Goal: Navigation & Orientation: Find specific page/section

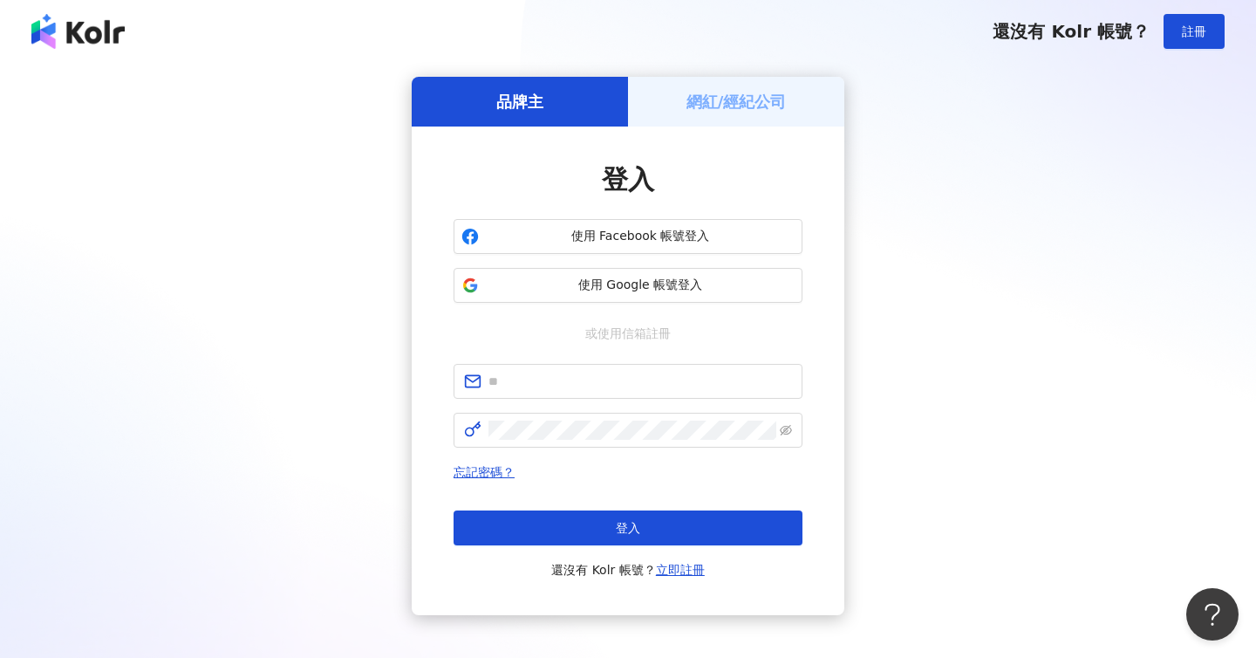
click at [88, 28] on img at bounding box center [77, 31] width 93 height 35
click at [526, 295] on button "使用 Google 帳號登入" at bounding box center [628, 285] width 349 height 35
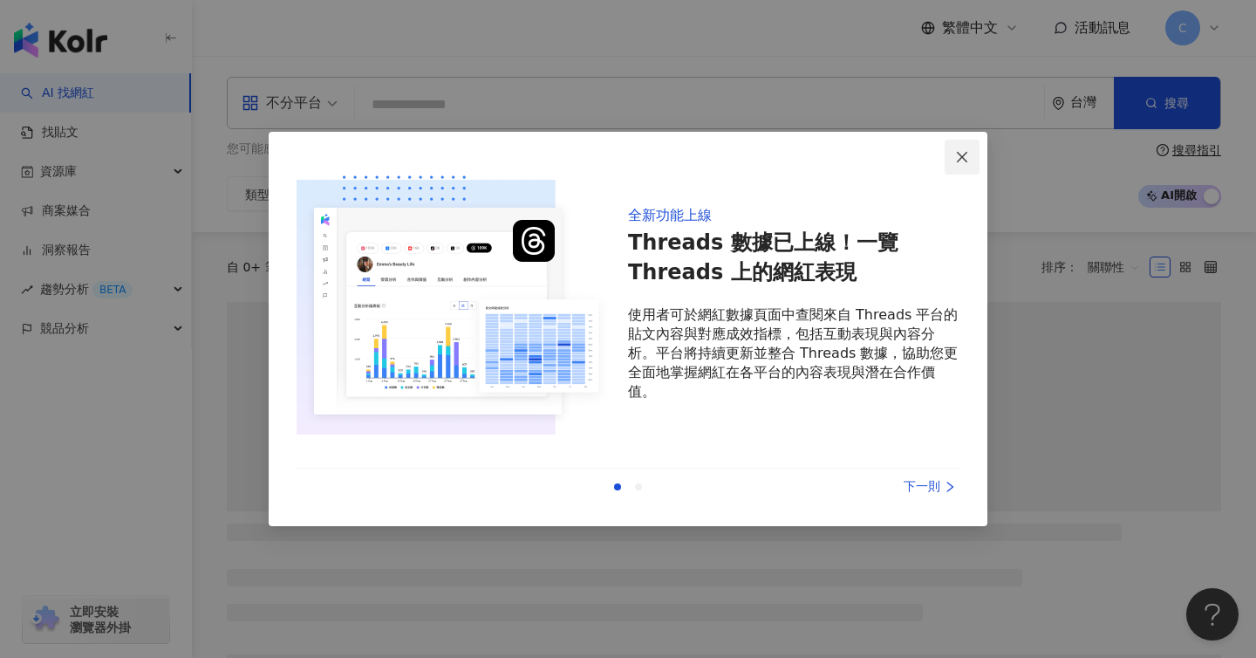
click at [971, 150] on span "Close" at bounding box center [962, 157] width 35 height 14
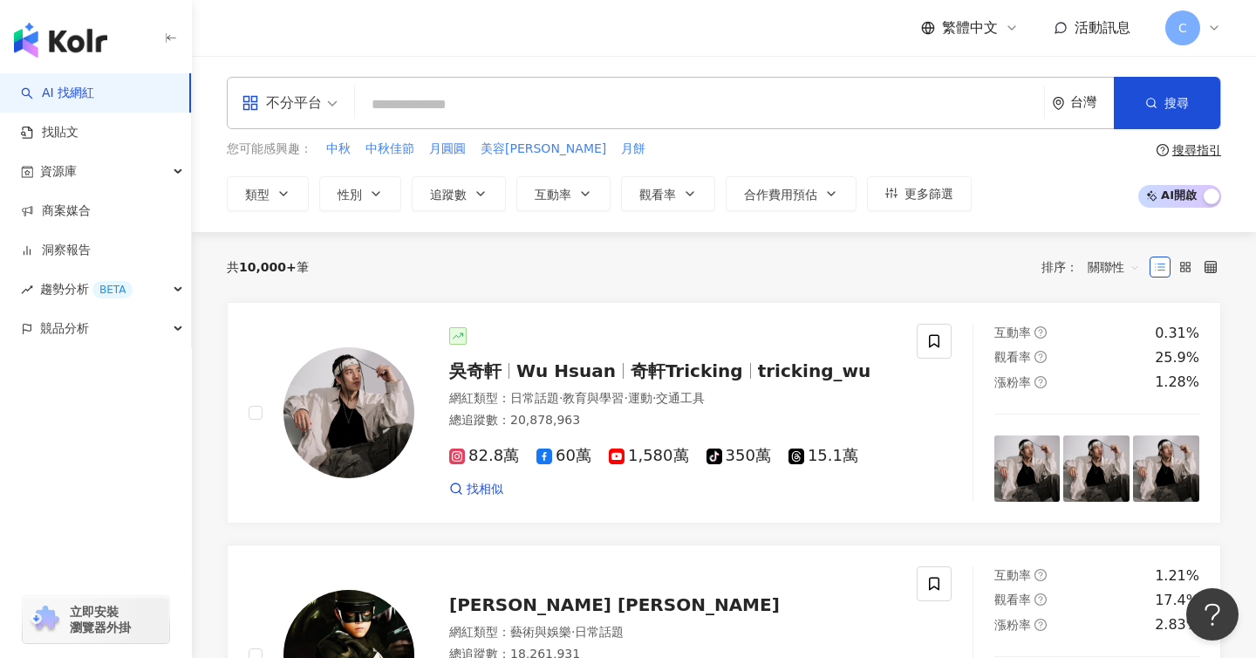
click at [962, 154] on div "您可能感興趣： 中秋 中秋佳節 月圓圓 美容[PERSON_NAME]澡 月餅" at bounding box center [599, 149] width 745 height 19
click at [1208, 25] on icon at bounding box center [1214, 28] width 14 height 14
